Goal: Information Seeking & Learning: Learn about a topic

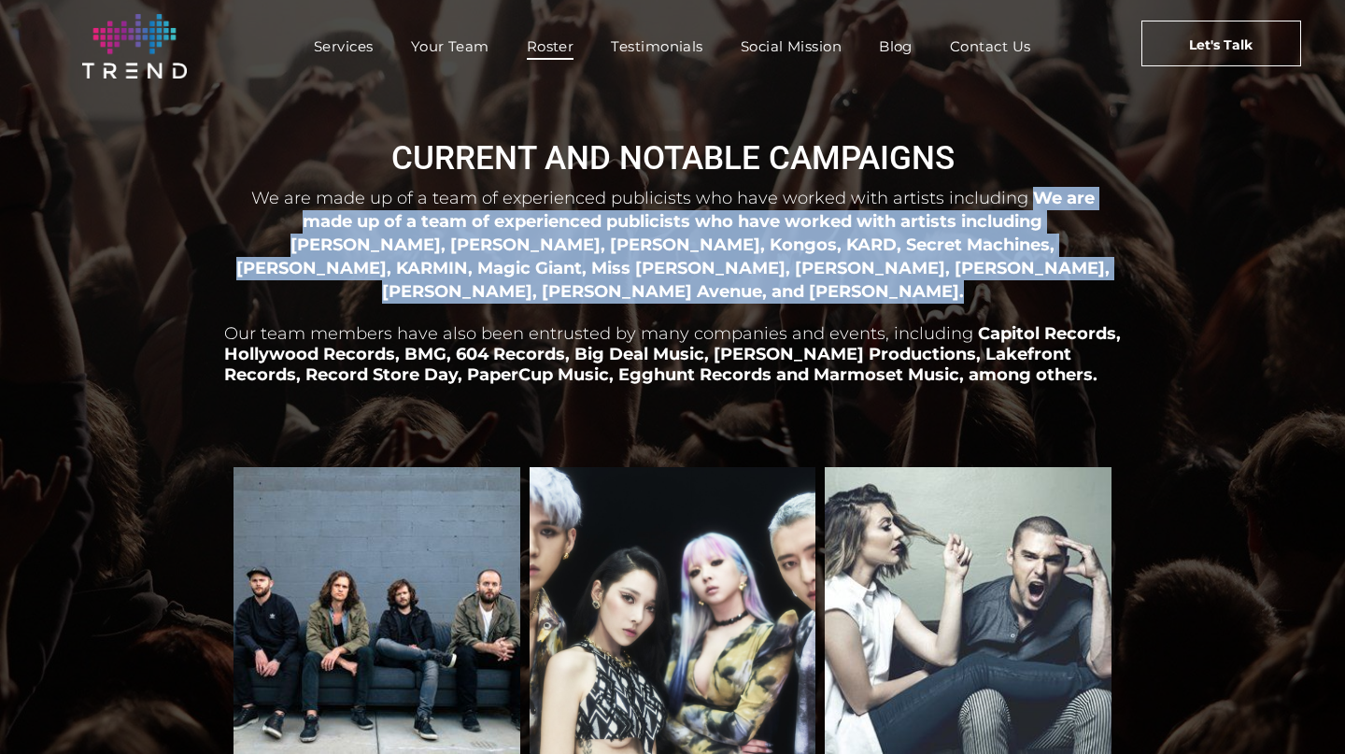
drag, startPoint x: 996, startPoint y: 199, endPoint x: 1012, endPoint y: 280, distance: 82.8
click at [1012, 280] on div "We are made up of a team of experienced publicists who have worked with artists…" at bounding box center [672, 316] width 896 height 263
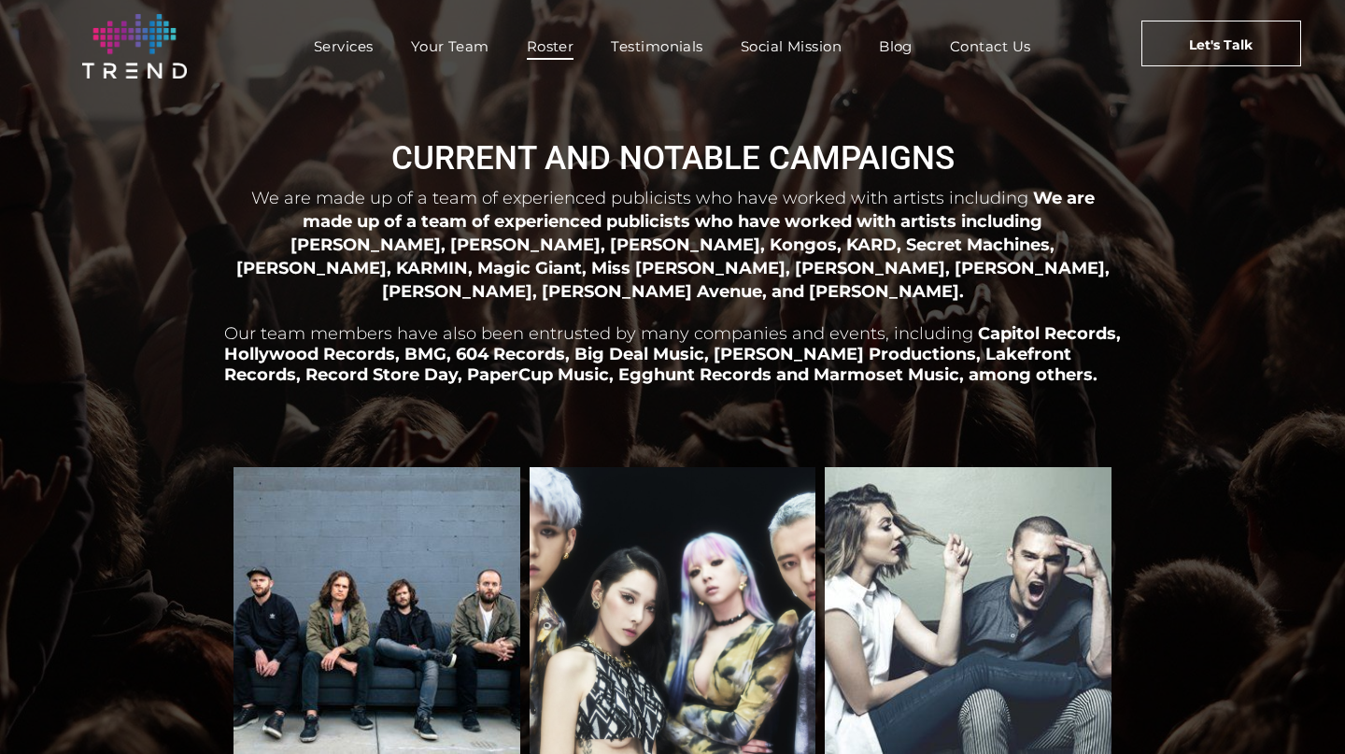
click at [661, 252] on span "We are made up of a team of experienced publicists who have worked with artists…" at bounding box center [672, 244] width 873 height 113
drag, startPoint x: 584, startPoint y: 245, endPoint x: 727, endPoint y: 247, distance: 143.8
click at [727, 247] on span "We are made up of a team of experienced publicists who have worked with artists…" at bounding box center [672, 244] width 873 height 113
drag, startPoint x: 603, startPoint y: 268, endPoint x: 706, endPoint y: 270, distance: 102.7
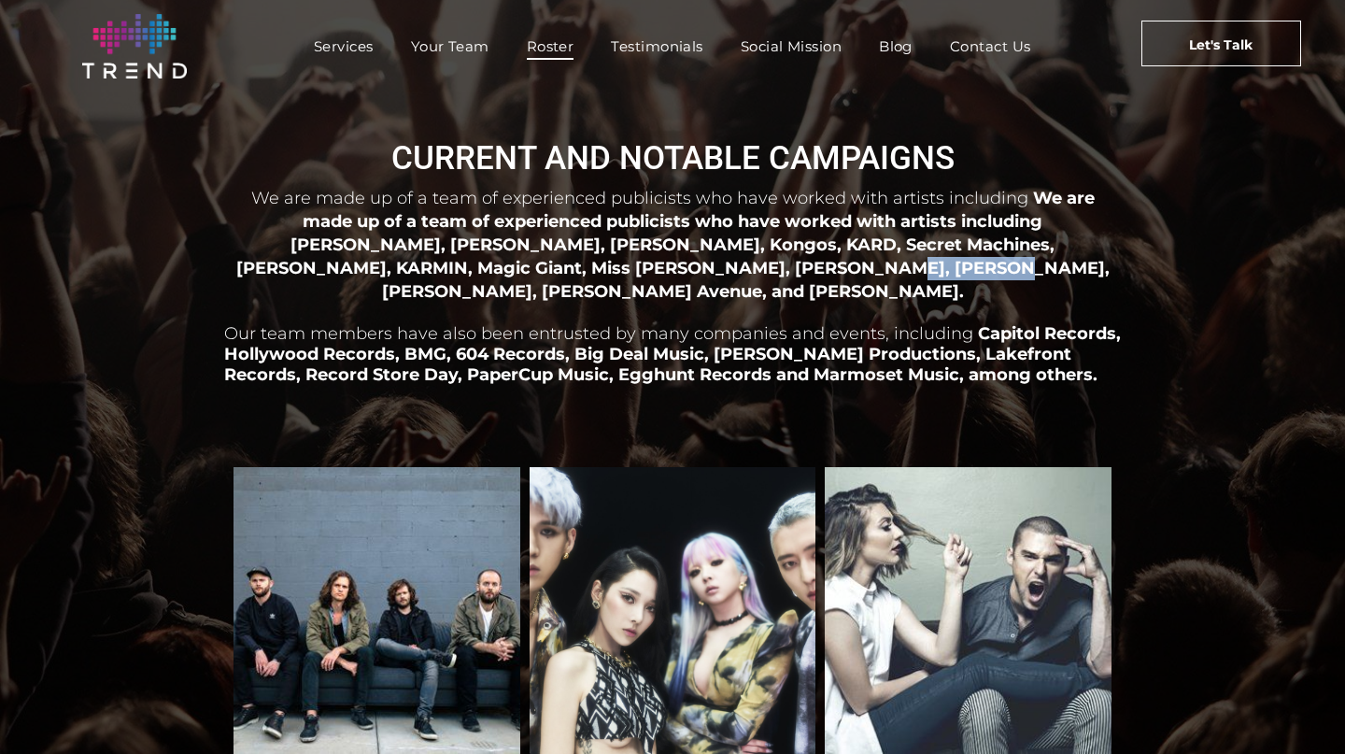
click at [706, 270] on span "We are made up of a team of experienced publicists who have worked with artists…" at bounding box center [672, 244] width 873 height 113
click at [448, 57] on span "Your Team" at bounding box center [450, 46] width 78 height 27
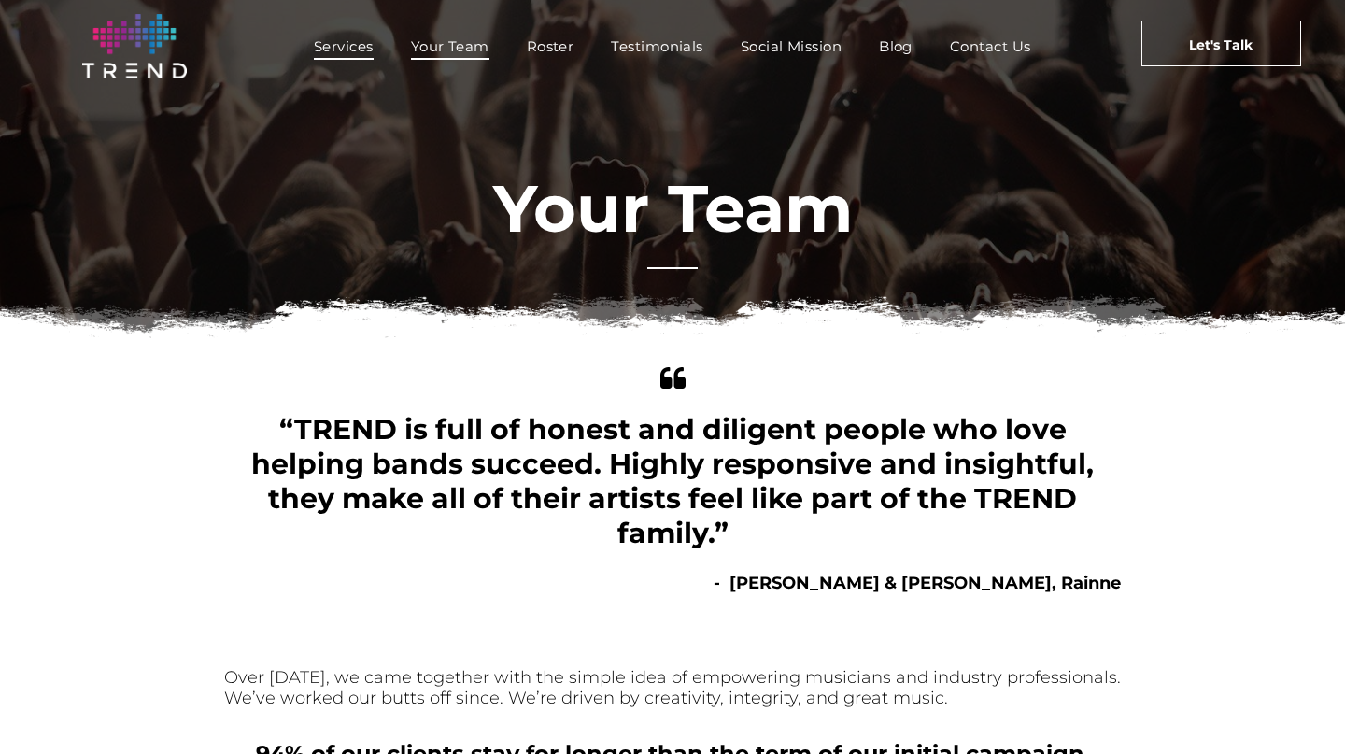
click at [346, 50] on span "Services" at bounding box center [344, 46] width 60 height 27
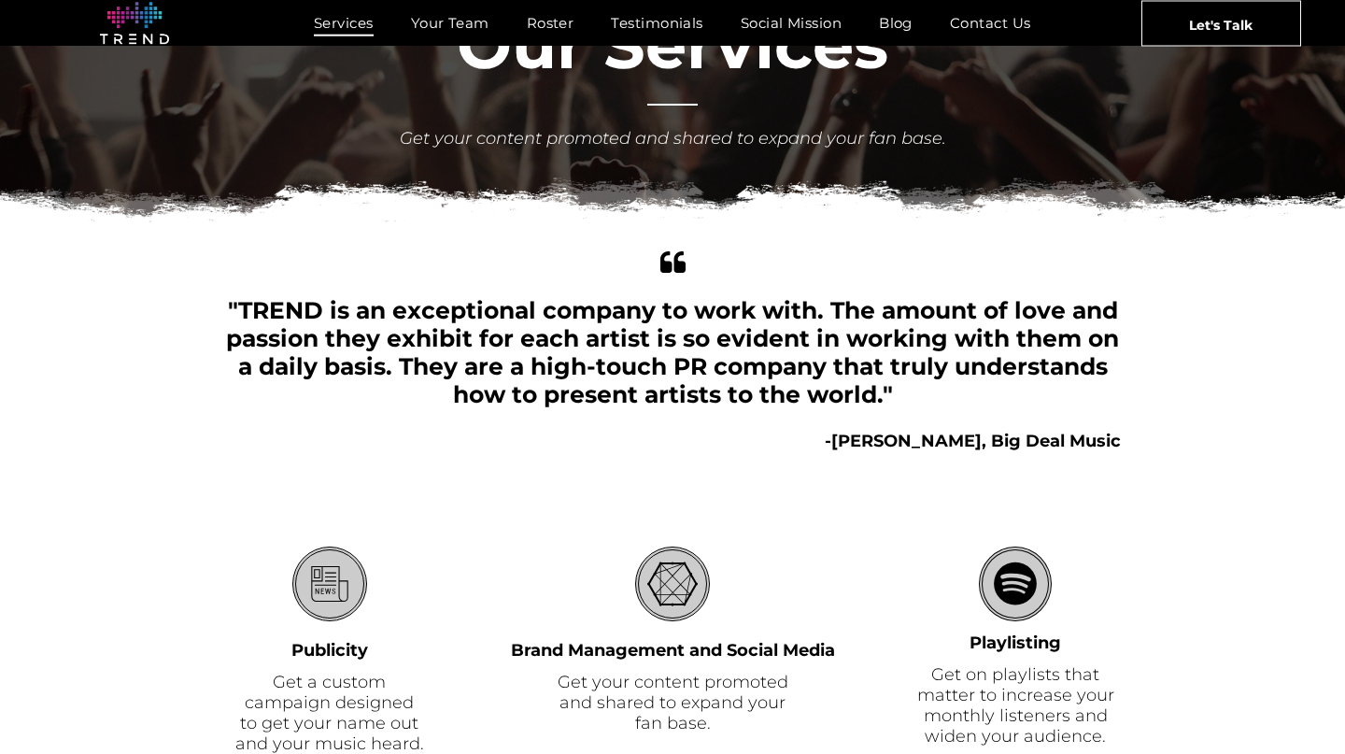
scroll to position [453, 0]
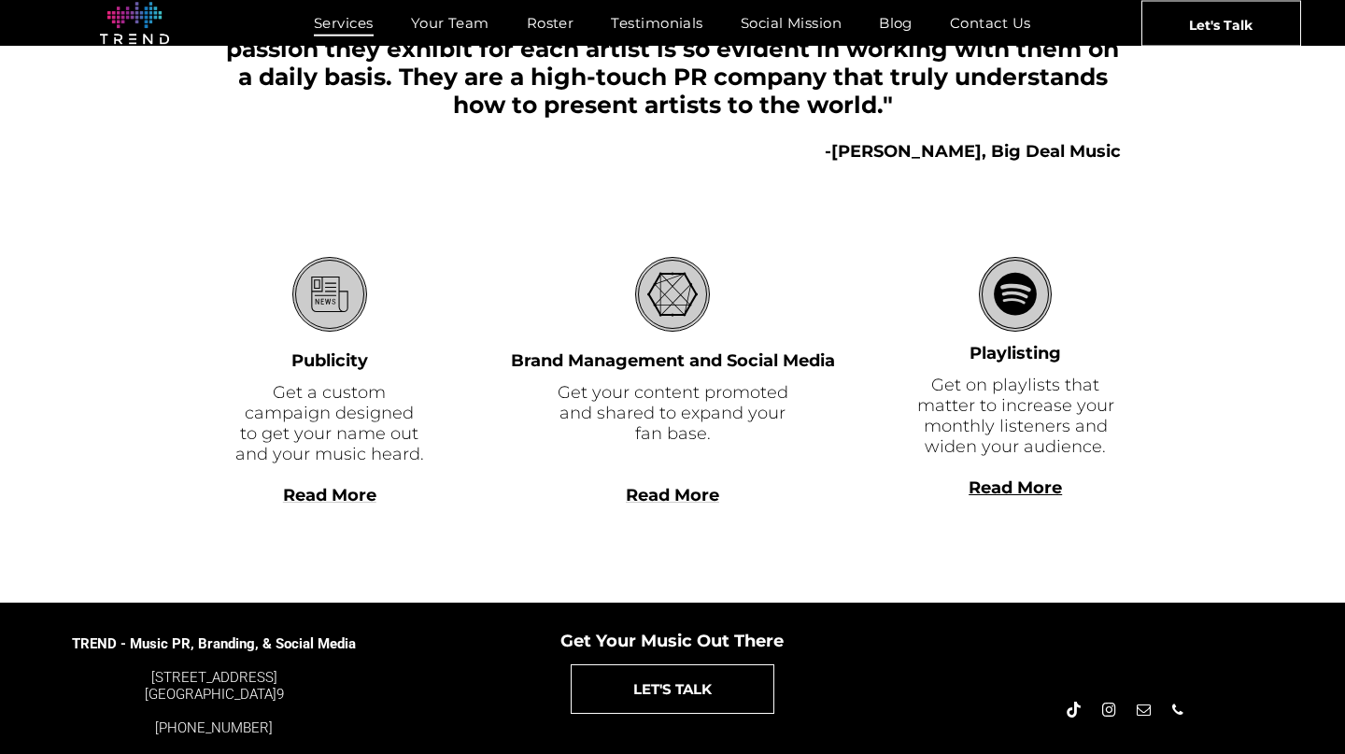
click at [350, 495] on span "Read More" at bounding box center [329, 495] width 93 height 21
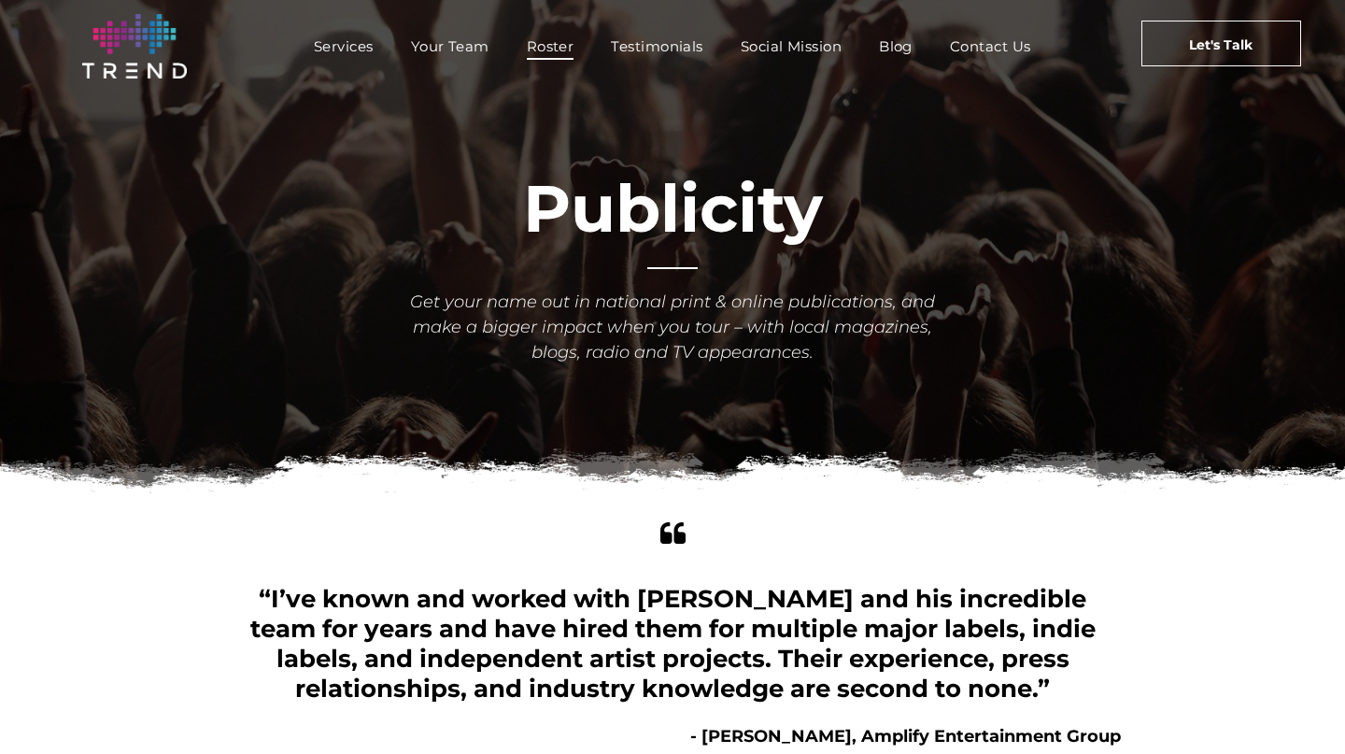
click at [547, 48] on span "Roster" at bounding box center [551, 46] width 48 height 27
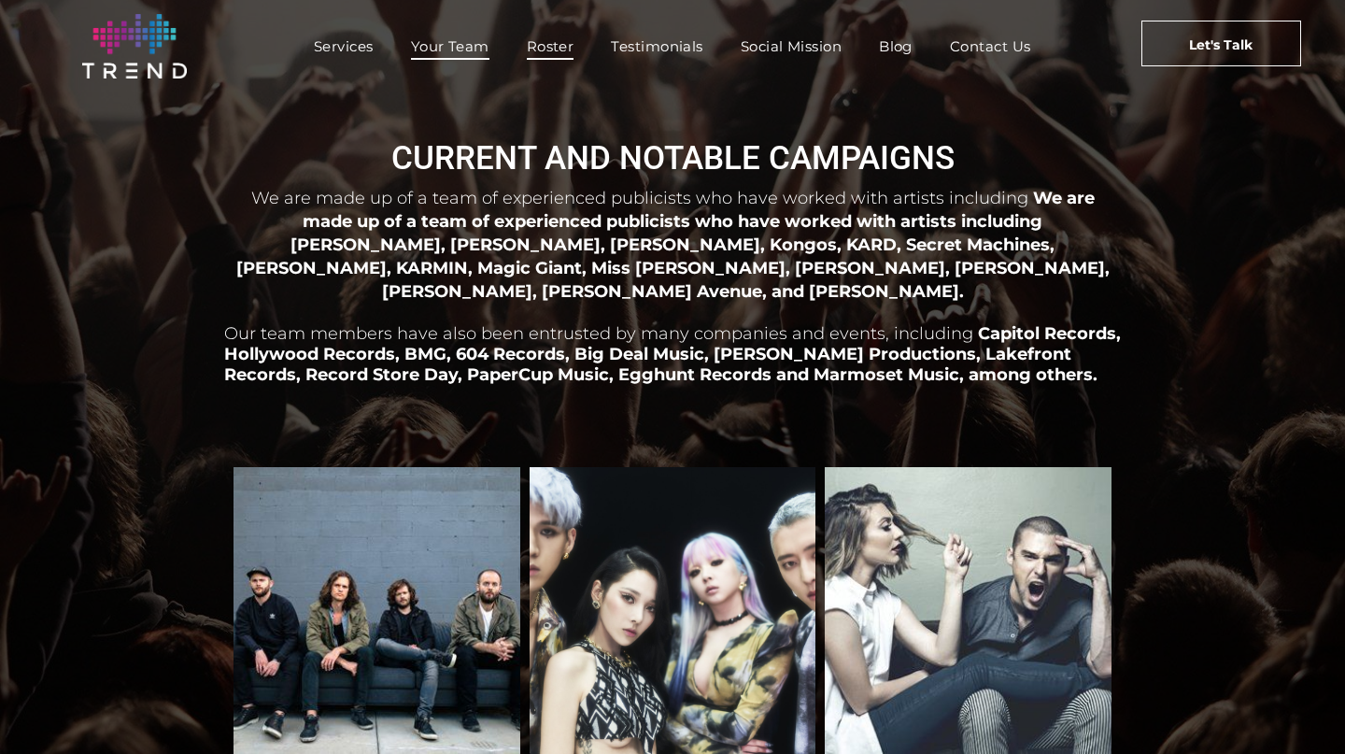
click at [468, 48] on span "Your Team" at bounding box center [450, 46] width 78 height 27
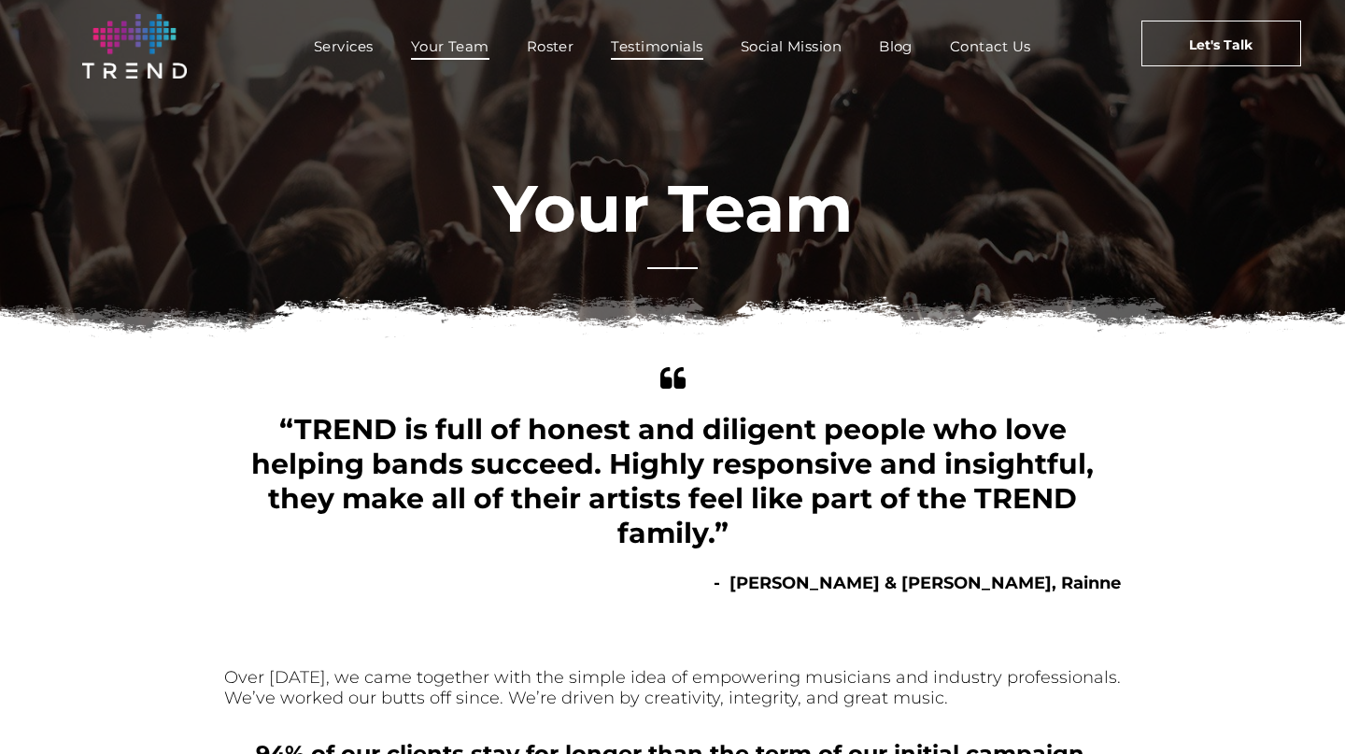
click at [657, 47] on span "Testimonials" at bounding box center [657, 46] width 92 height 27
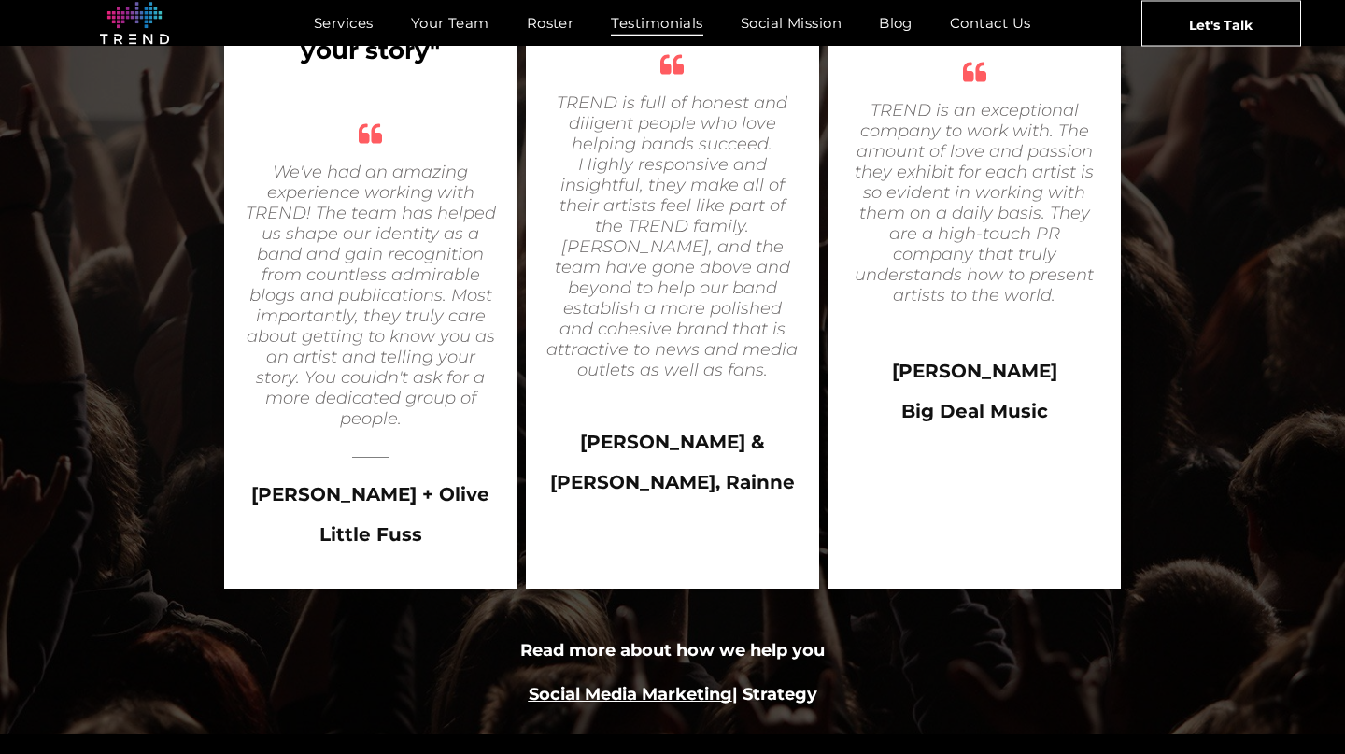
scroll to position [3161, 0]
